Goal: Transaction & Acquisition: Purchase product/service

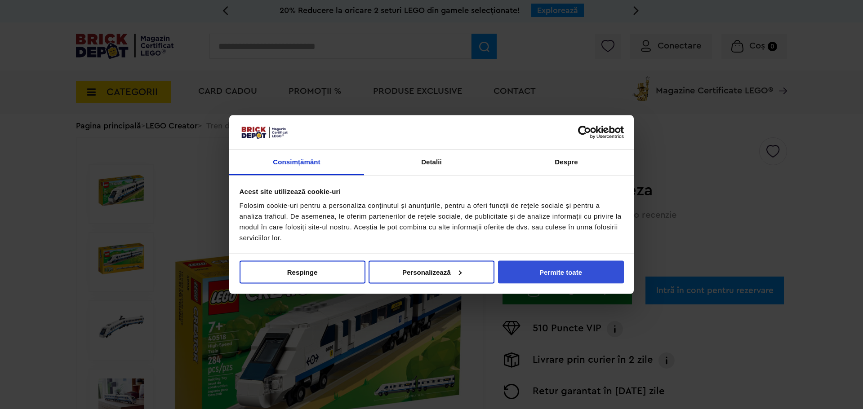
click at [564, 263] on button "Permite toate" at bounding box center [561, 272] width 126 height 23
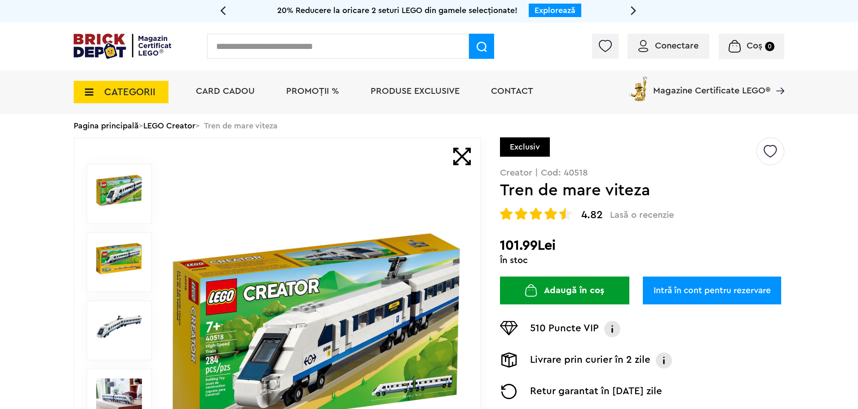
click at [287, 277] on img at bounding box center [316, 331] width 289 height 209
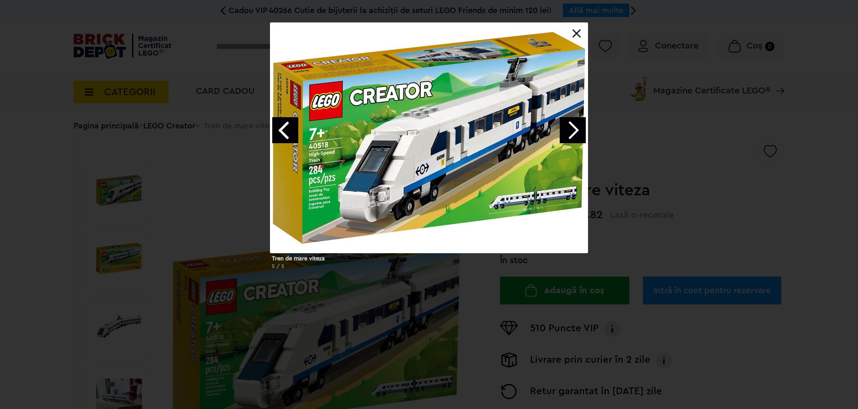
click at [575, 134] on link "Next image" at bounding box center [573, 130] width 26 height 26
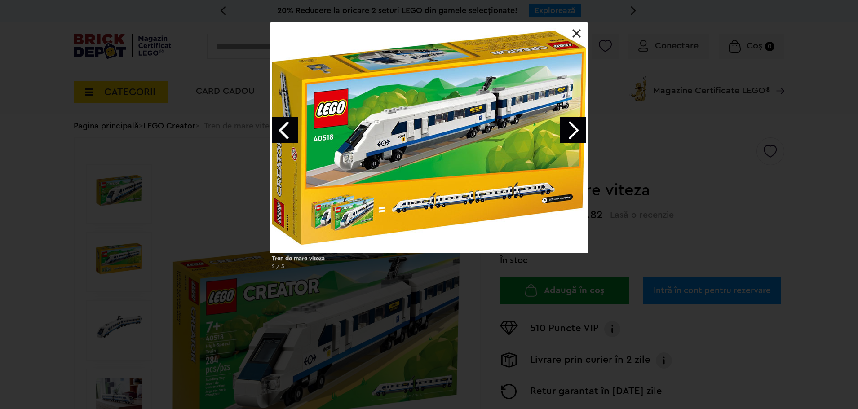
click at [575, 134] on link "Next image" at bounding box center [573, 130] width 26 height 26
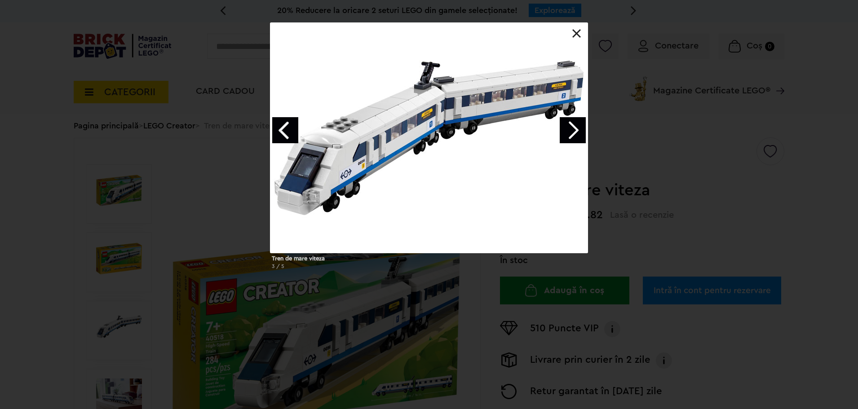
click at [575, 134] on link "Next image" at bounding box center [573, 130] width 26 height 26
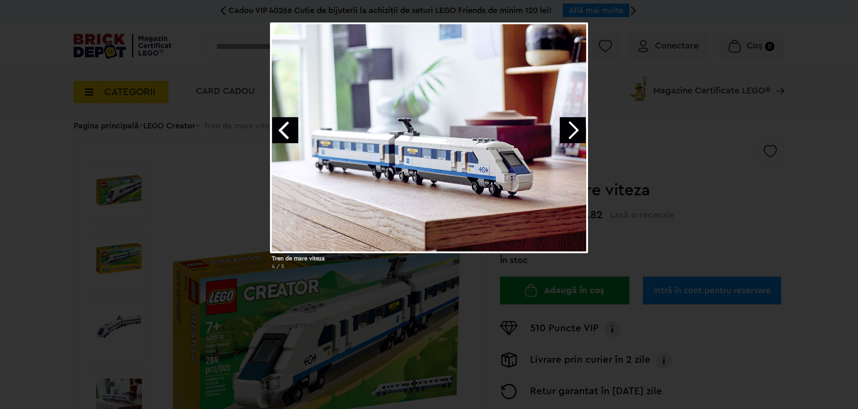
click at [575, 134] on link "Next image" at bounding box center [573, 130] width 26 height 26
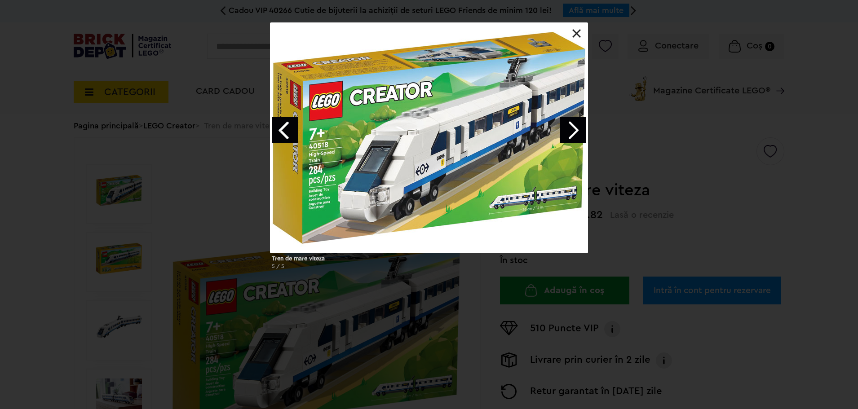
click at [575, 134] on link "Next image" at bounding box center [573, 130] width 26 height 26
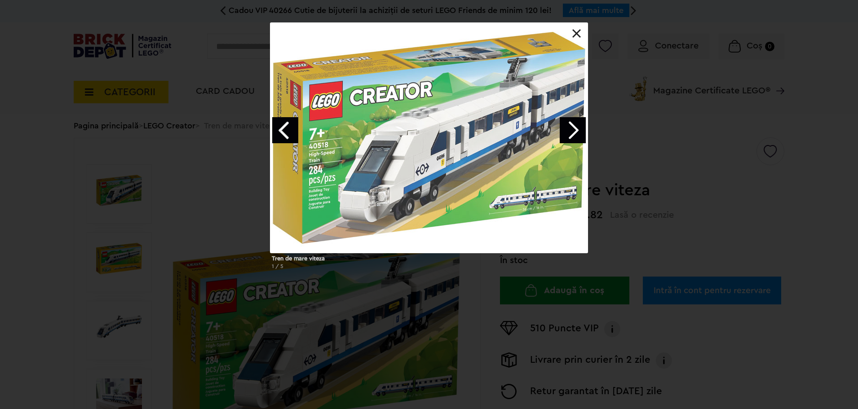
click at [575, 134] on link "Next image" at bounding box center [573, 130] width 26 height 26
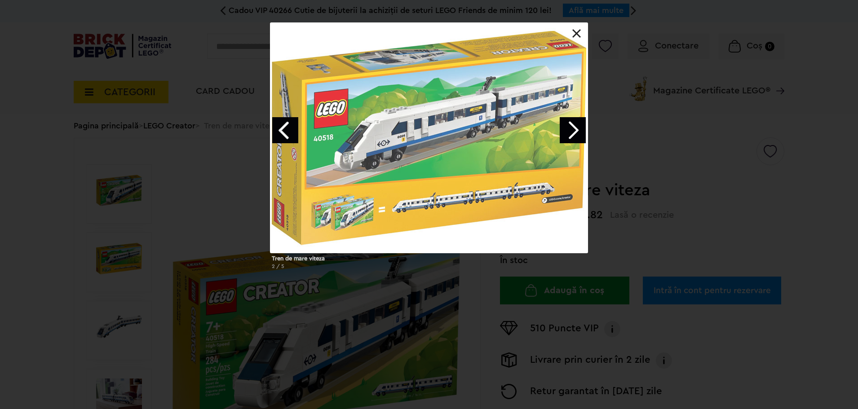
click at [575, 134] on link "Next image" at bounding box center [573, 130] width 26 height 26
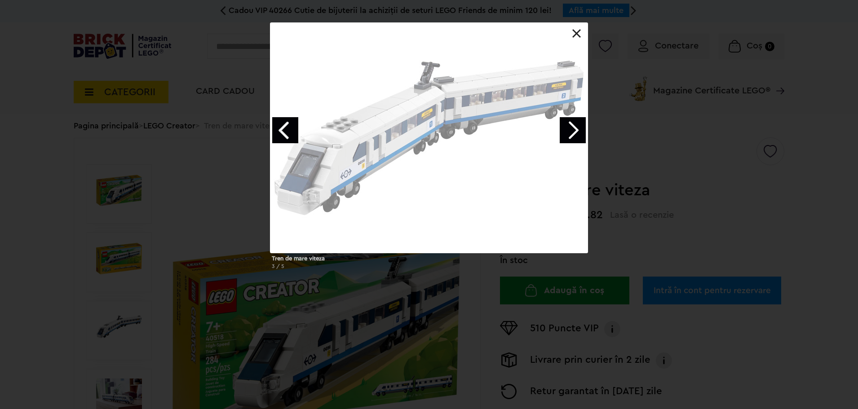
click at [575, 134] on link "Next image" at bounding box center [573, 130] width 26 height 26
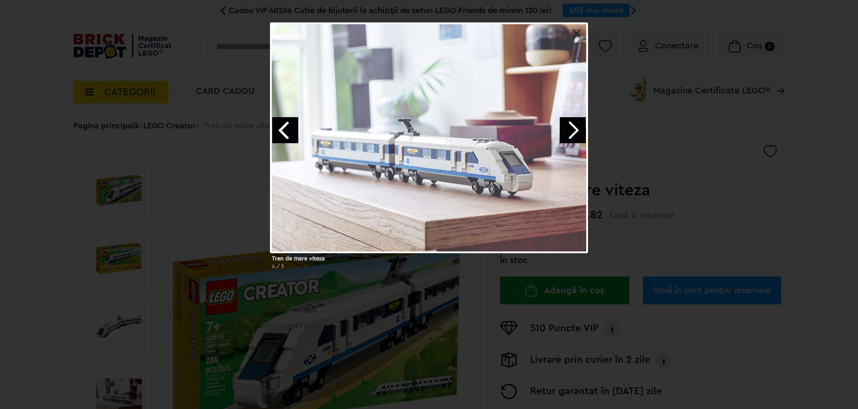
click at [575, 134] on link "Next image" at bounding box center [573, 130] width 26 height 26
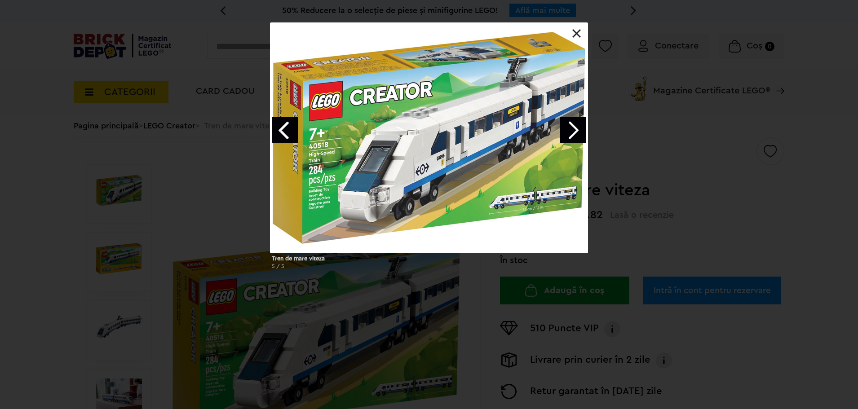
click at [575, 134] on link "Next image" at bounding box center [573, 130] width 26 height 26
click at [577, 28] on div at bounding box center [429, 137] width 318 height 231
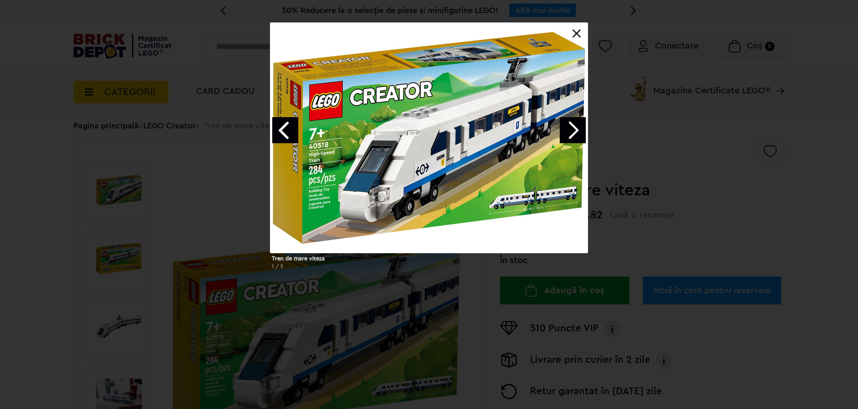
click at [577, 34] on link at bounding box center [577, 33] width 9 height 9
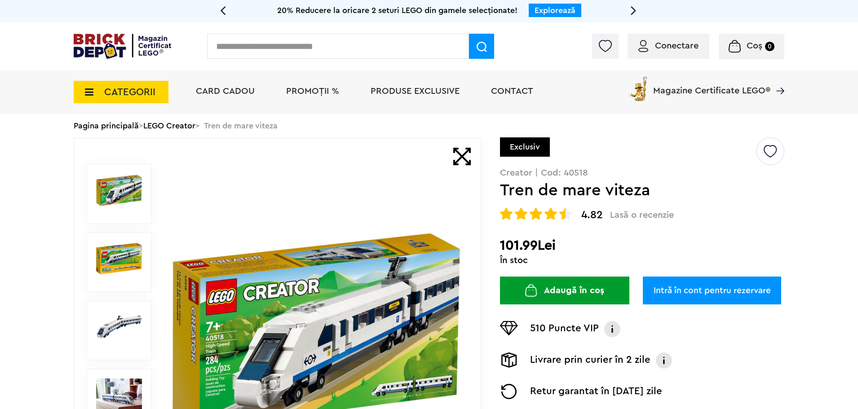
click at [591, 216] on span "4.82" at bounding box center [593, 215] width 22 height 11
click at [600, 213] on span "4.82" at bounding box center [593, 215] width 22 height 11
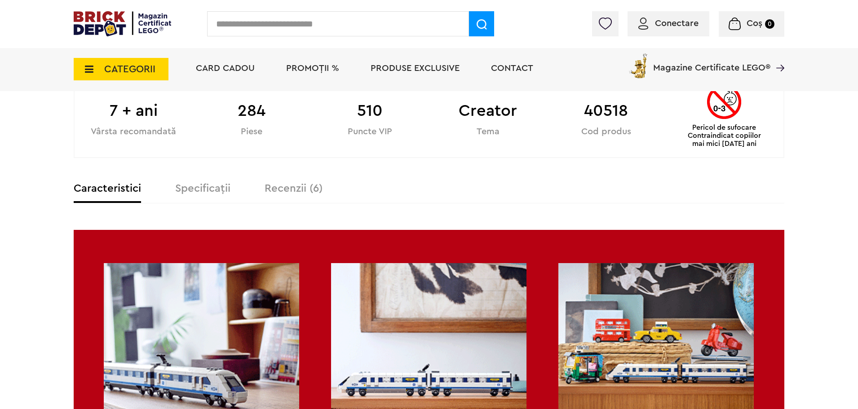
scroll to position [539, 0]
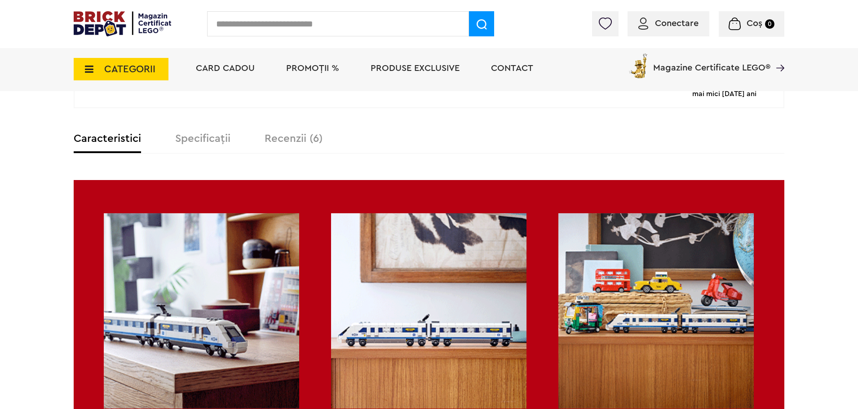
click at [301, 143] on label "Recenzii (6)" at bounding box center [294, 138] width 58 height 11
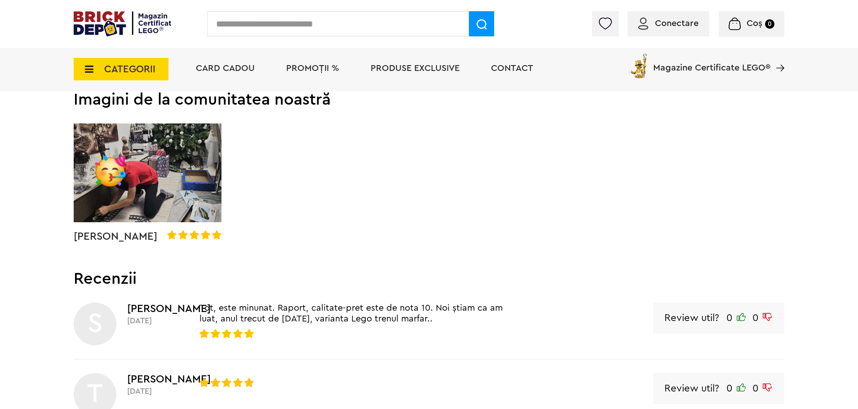
scroll to position [719, 0]
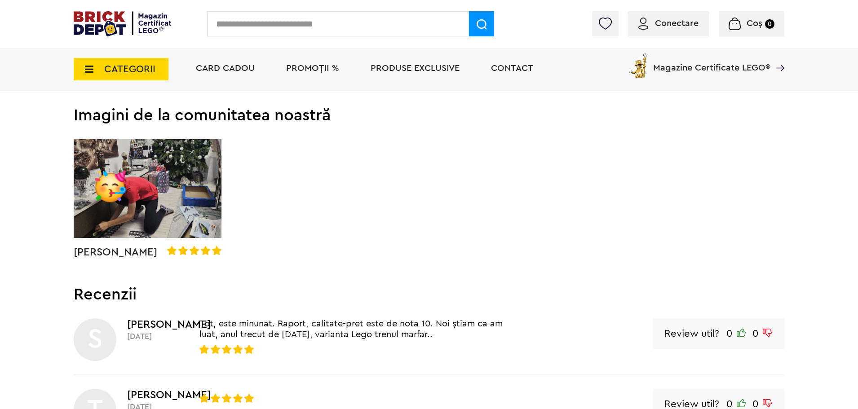
click at [216, 203] on img at bounding box center [148, 188] width 148 height 99
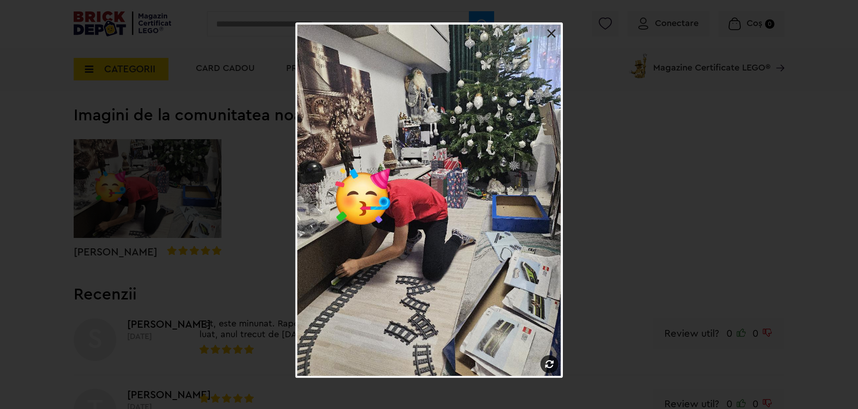
click at [550, 31] on link at bounding box center [551, 33] width 9 height 9
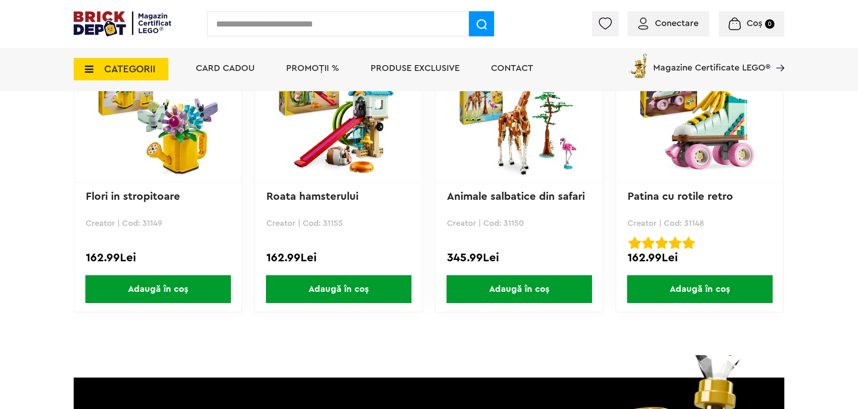
scroll to position [1618, 0]
